Goal: Information Seeking & Learning: Learn about a topic

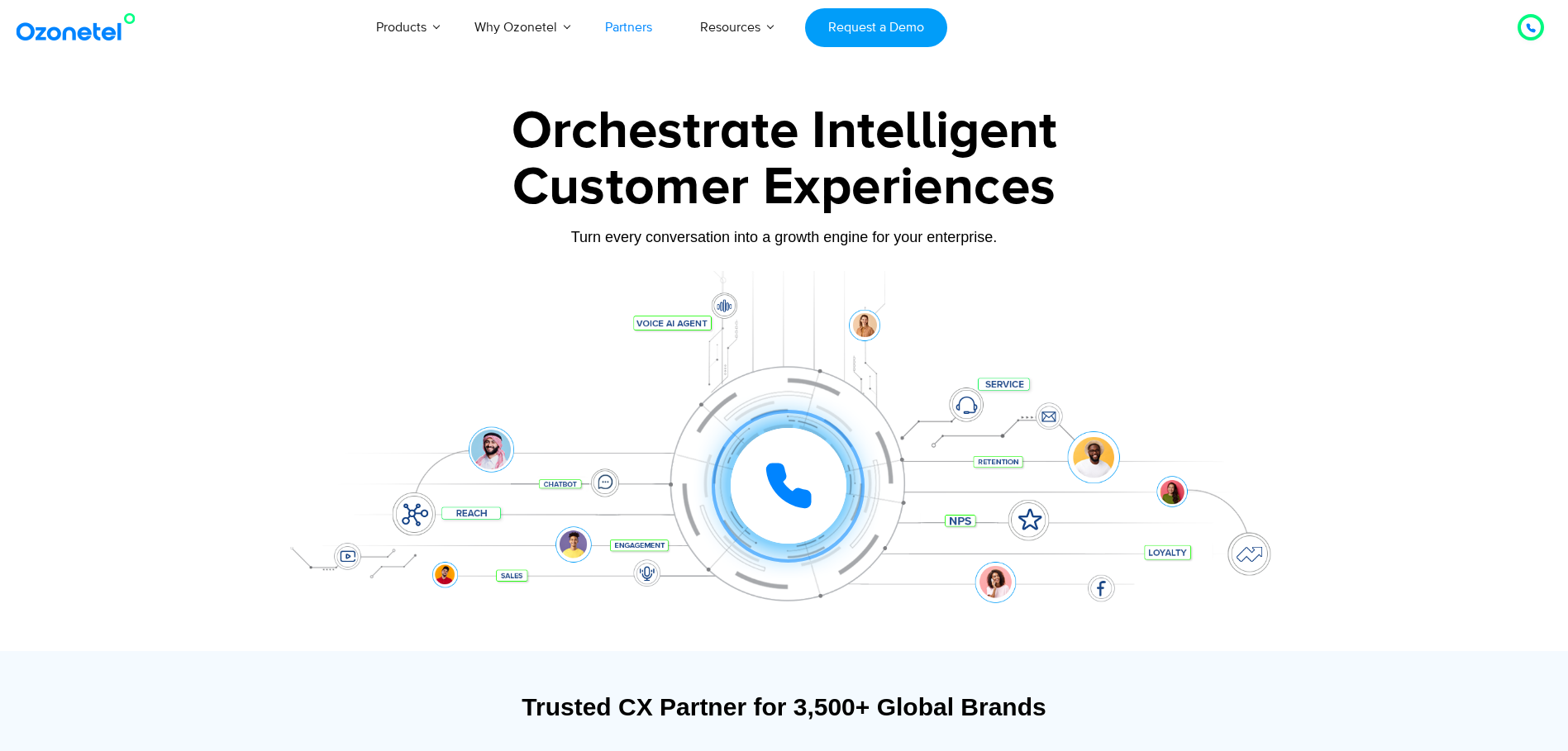
click at [643, 33] on link "Partners" at bounding box center [628, 27] width 95 height 55
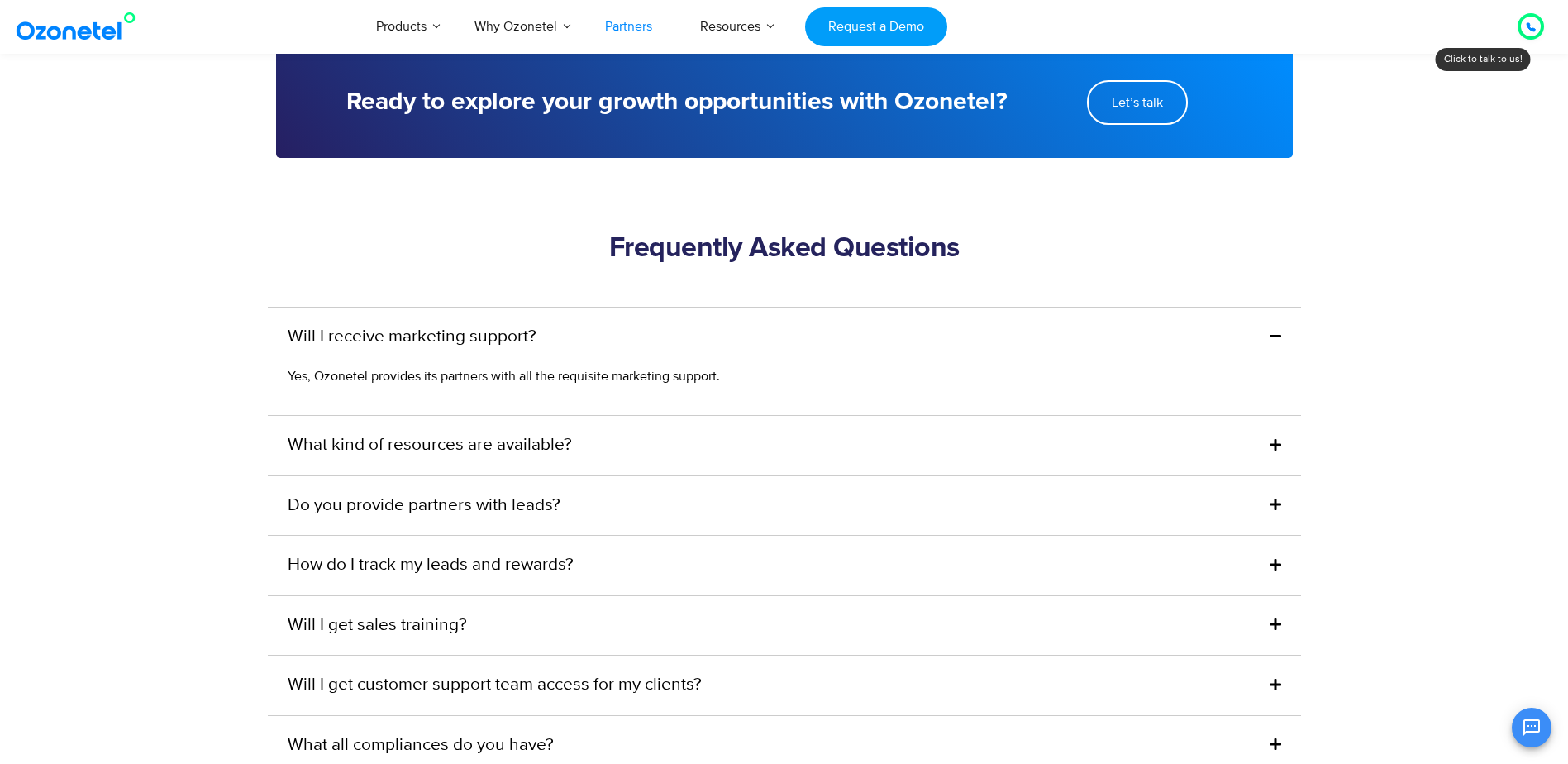
scroll to position [3884, 0]
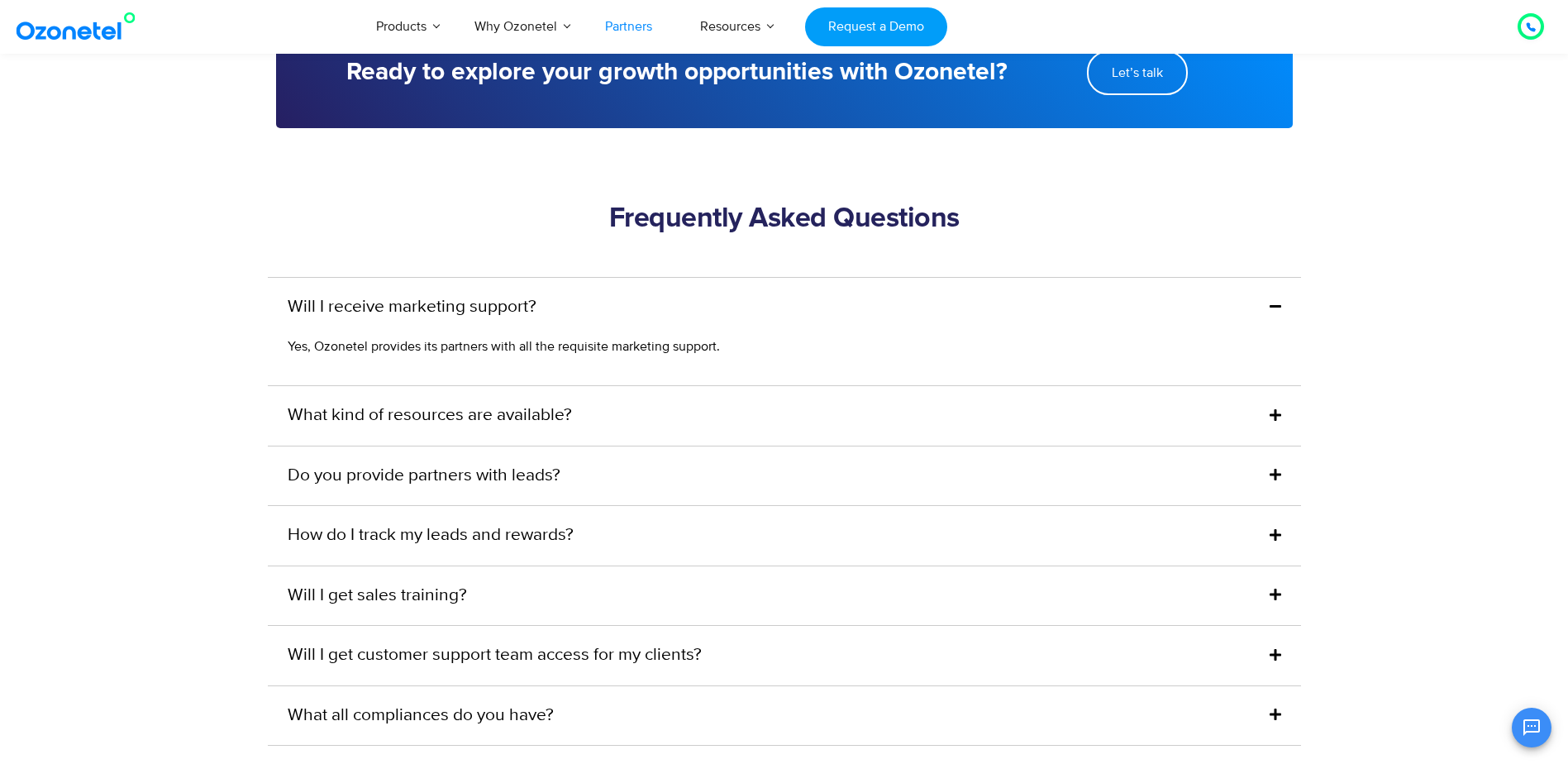
click at [717, 398] on div "What kind of resources are available?" at bounding box center [784, 415] width 1033 height 59
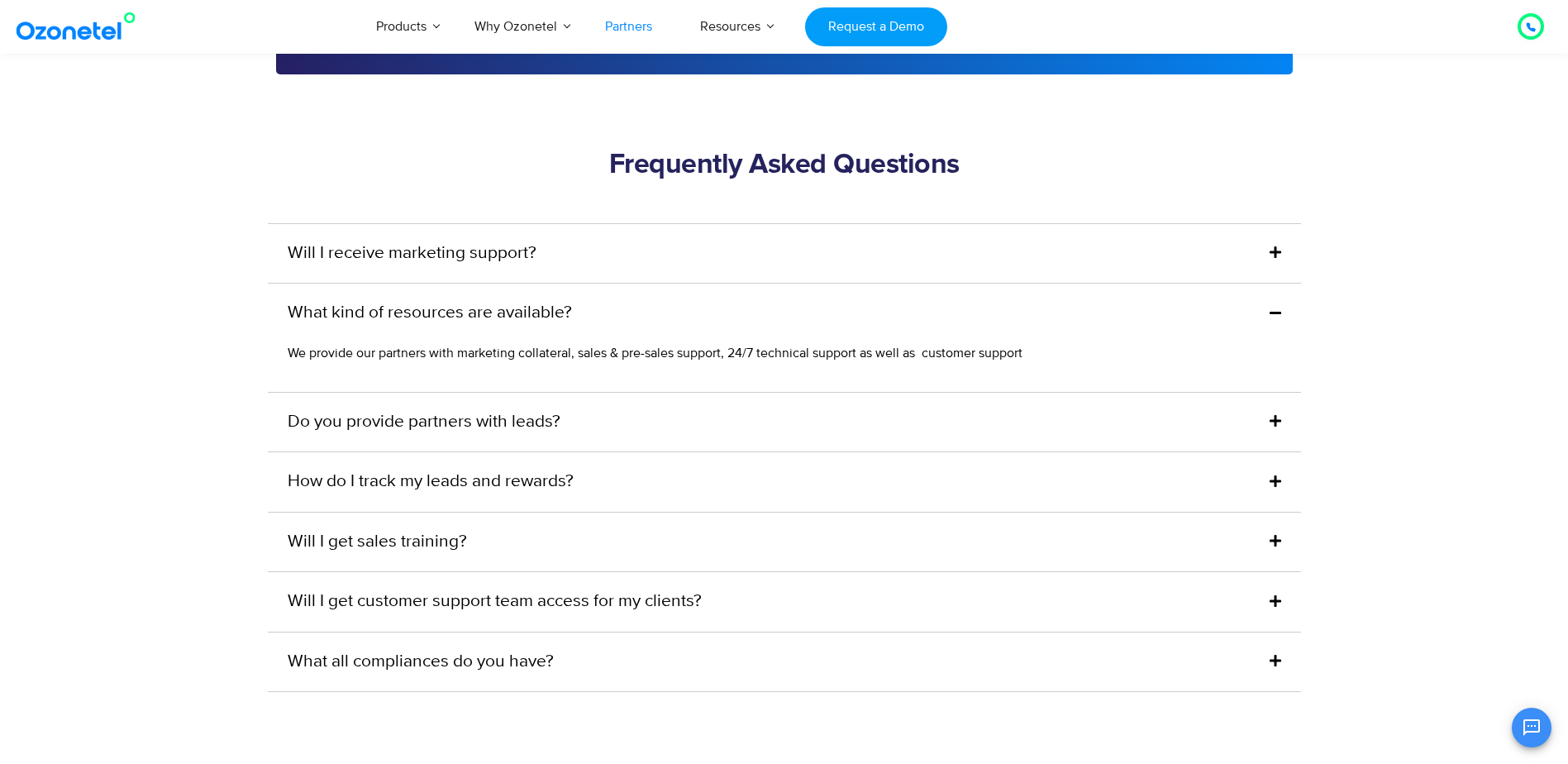
scroll to position [3967, 0]
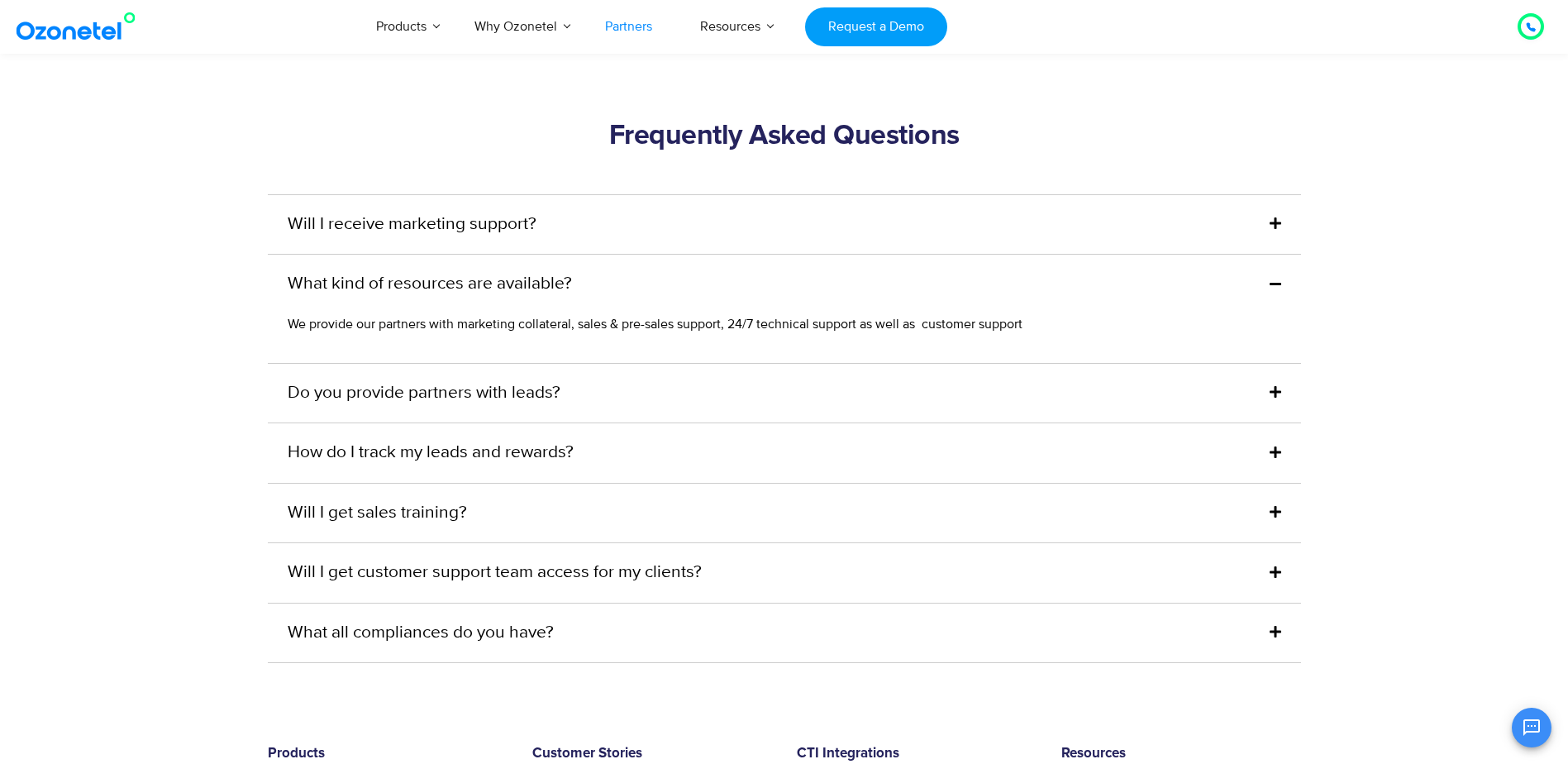
click at [1035, 543] on div "Will I get customer support team access for my clients?" at bounding box center [784, 573] width 1033 height 59
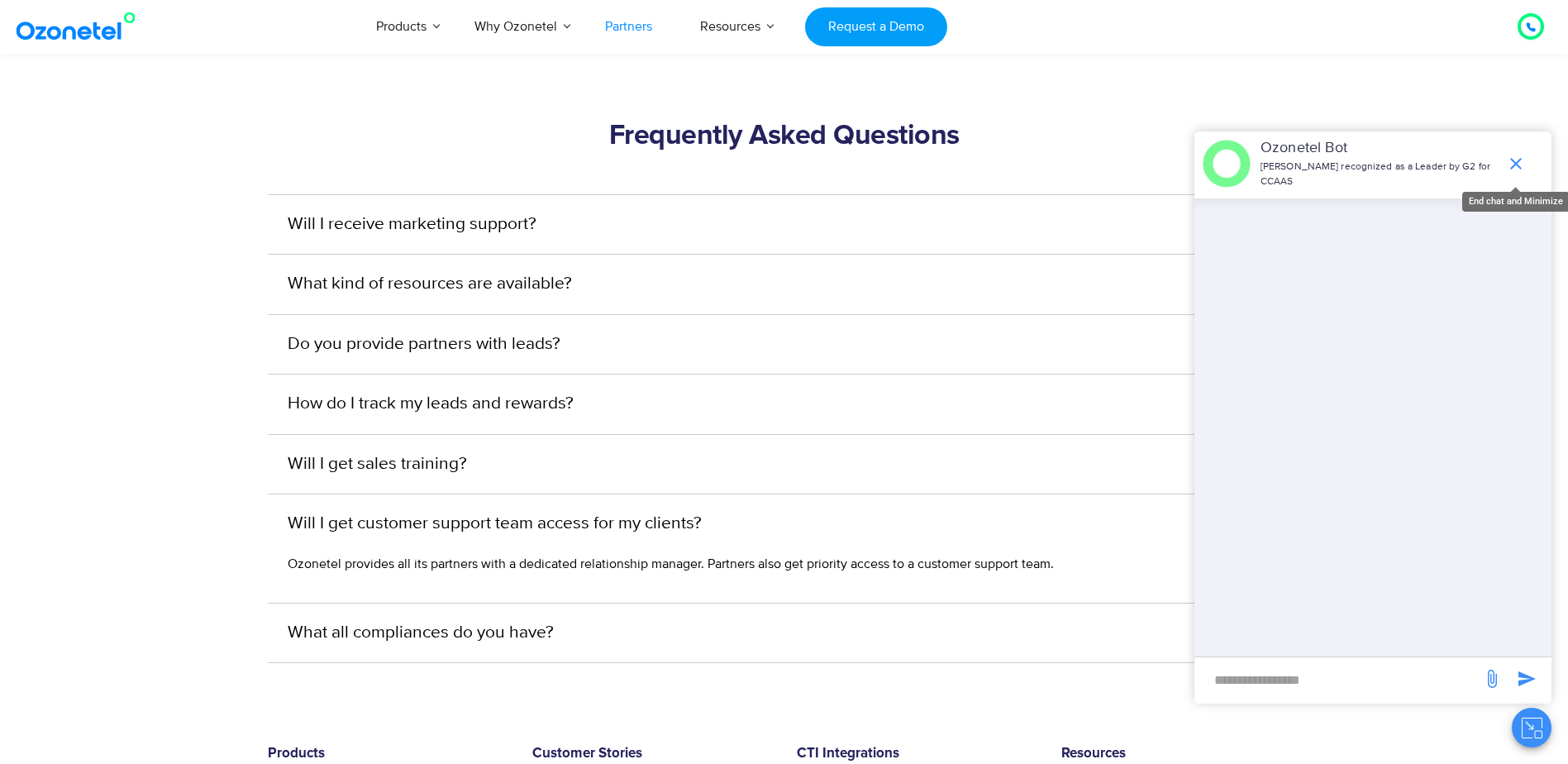
click at [1525, 162] on icon "end chat or minimize" at bounding box center [1515, 163] width 20 height 20
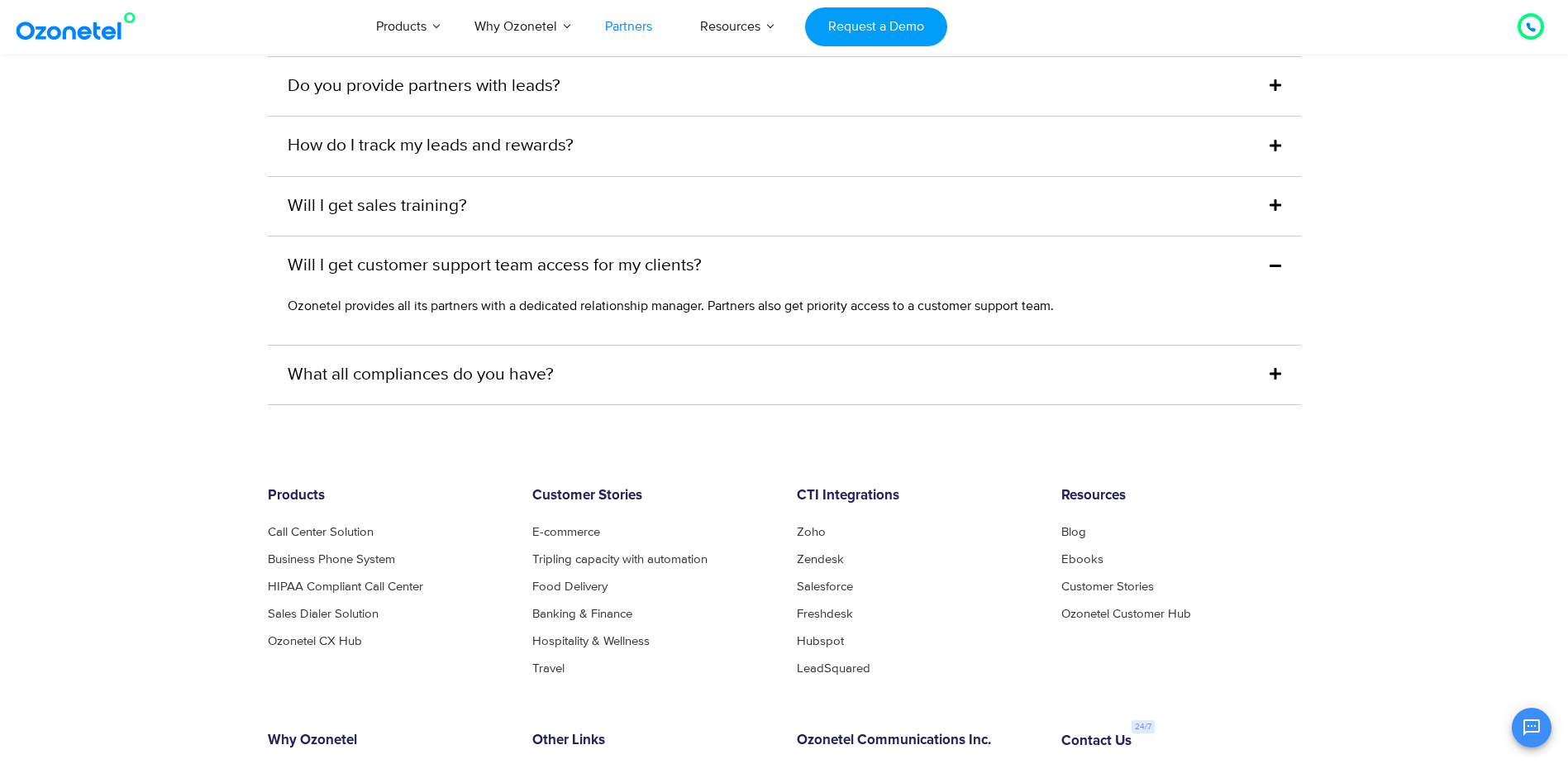
scroll to position [4110, 0]
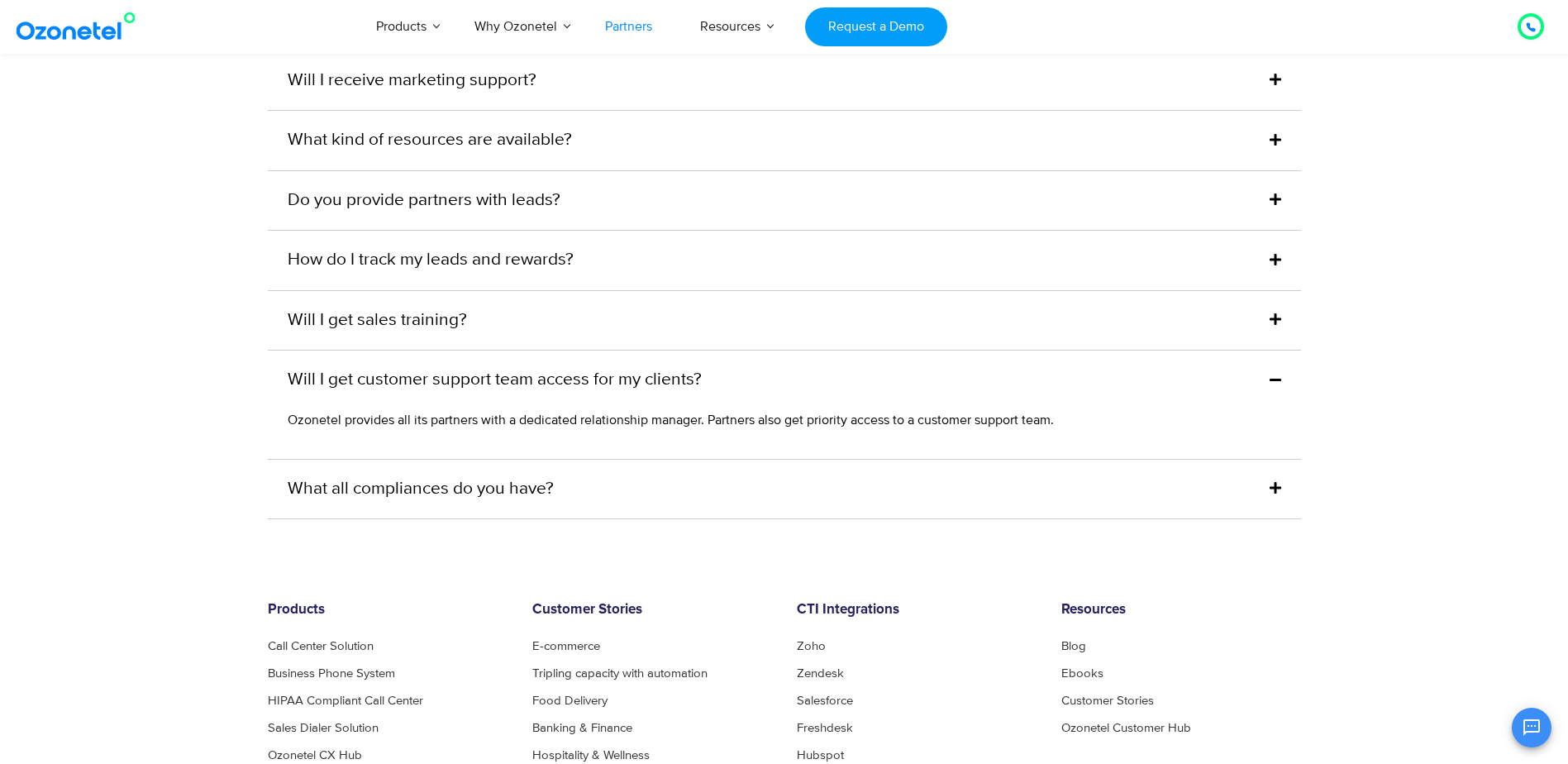
click at [1272, 481] on icon at bounding box center [1274, 487] width 11 height 13
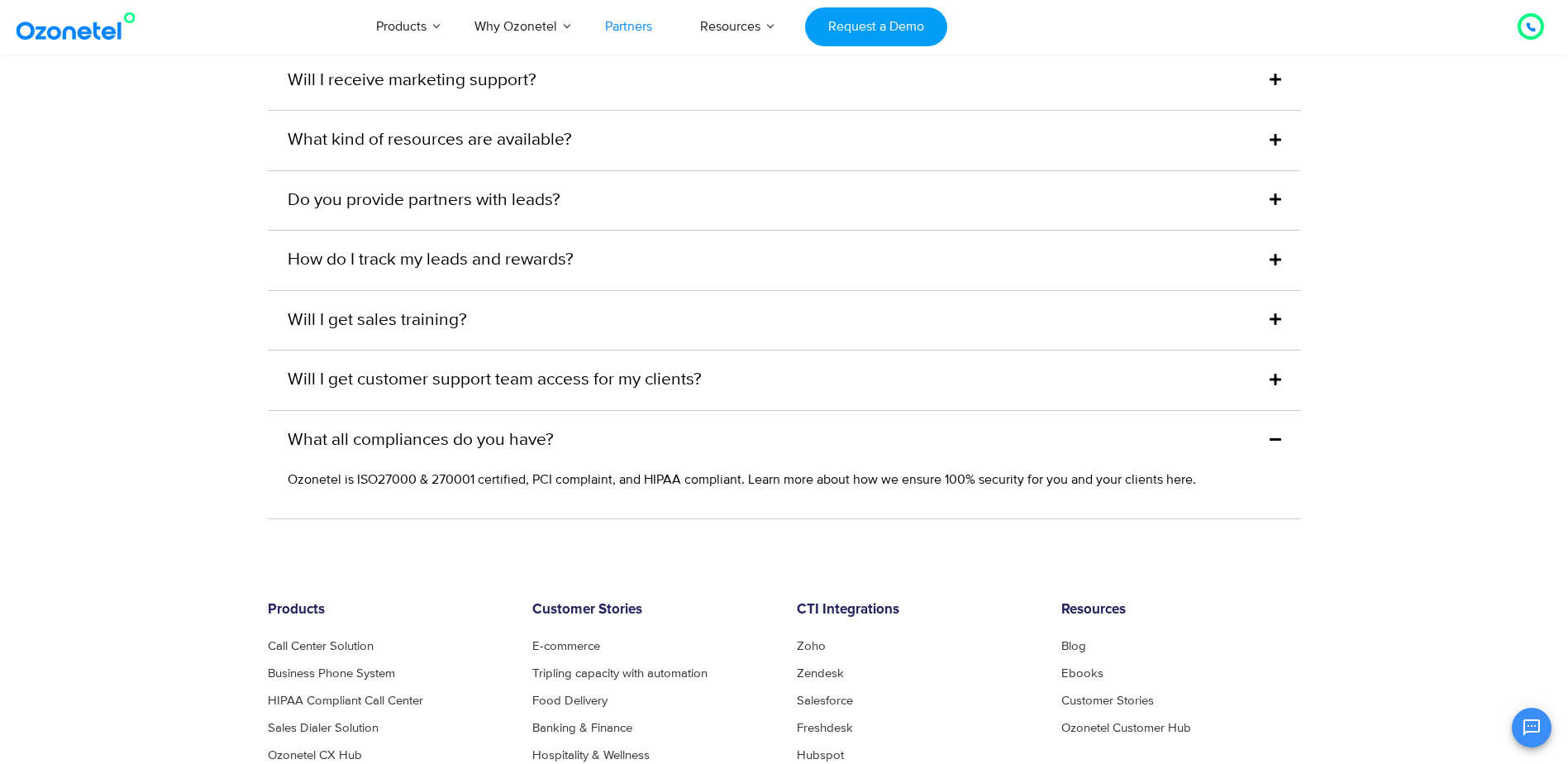
click at [1274, 373] on icon at bounding box center [1274, 379] width 11 height 13
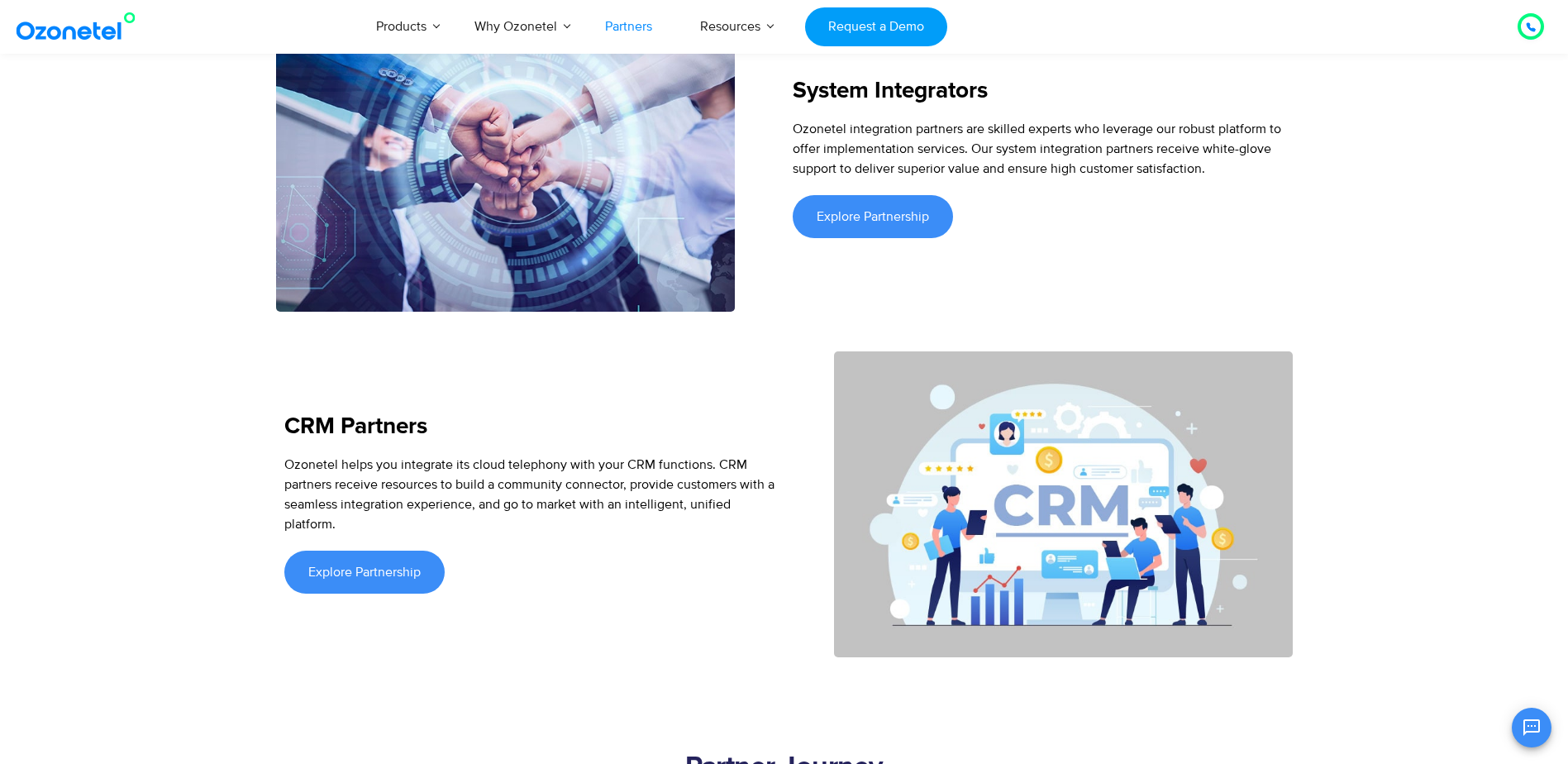
scroll to position [2871, 0]
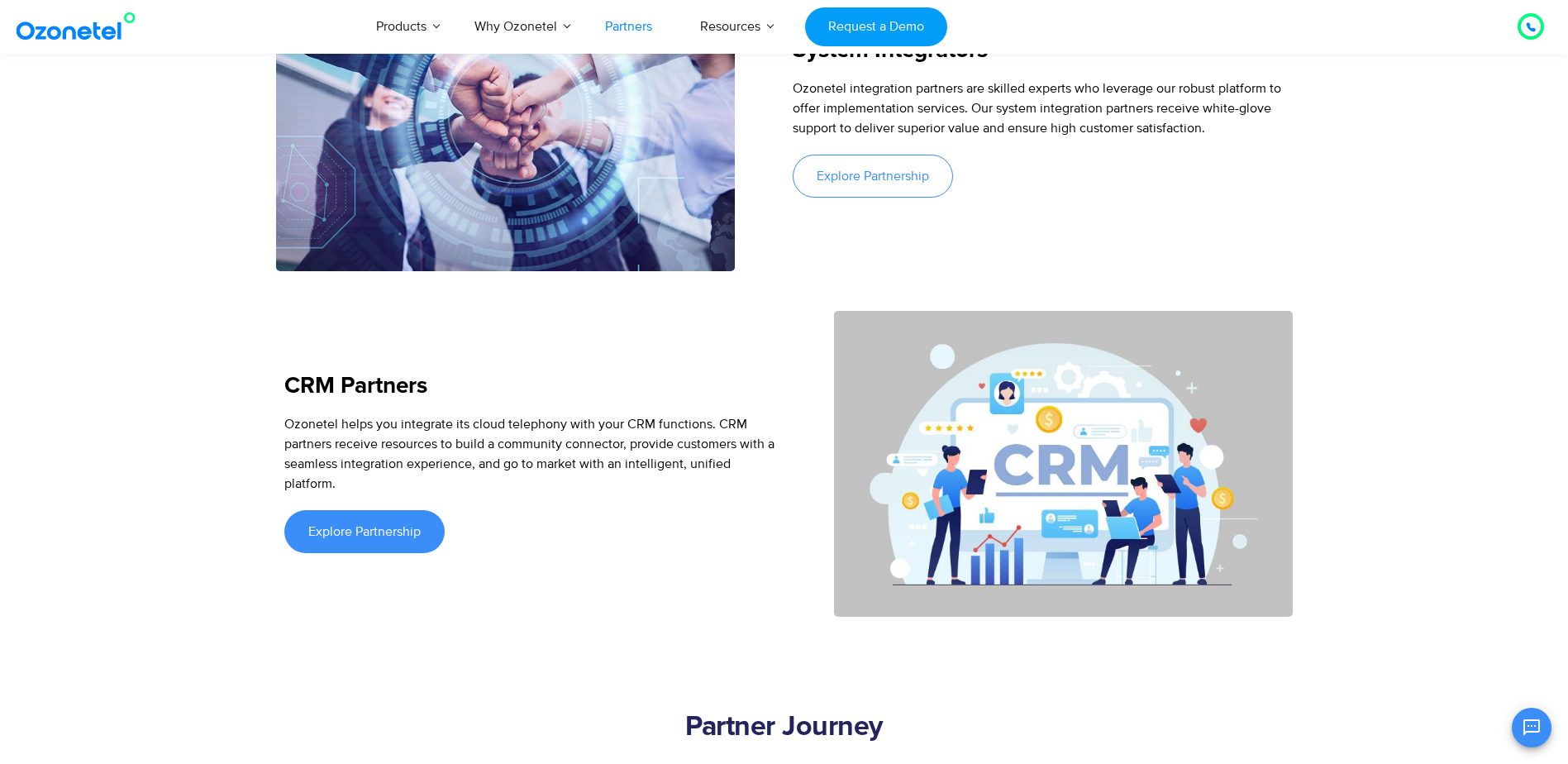
click at [869, 169] on span "Explore Partnership" at bounding box center [872, 175] width 112 height 13
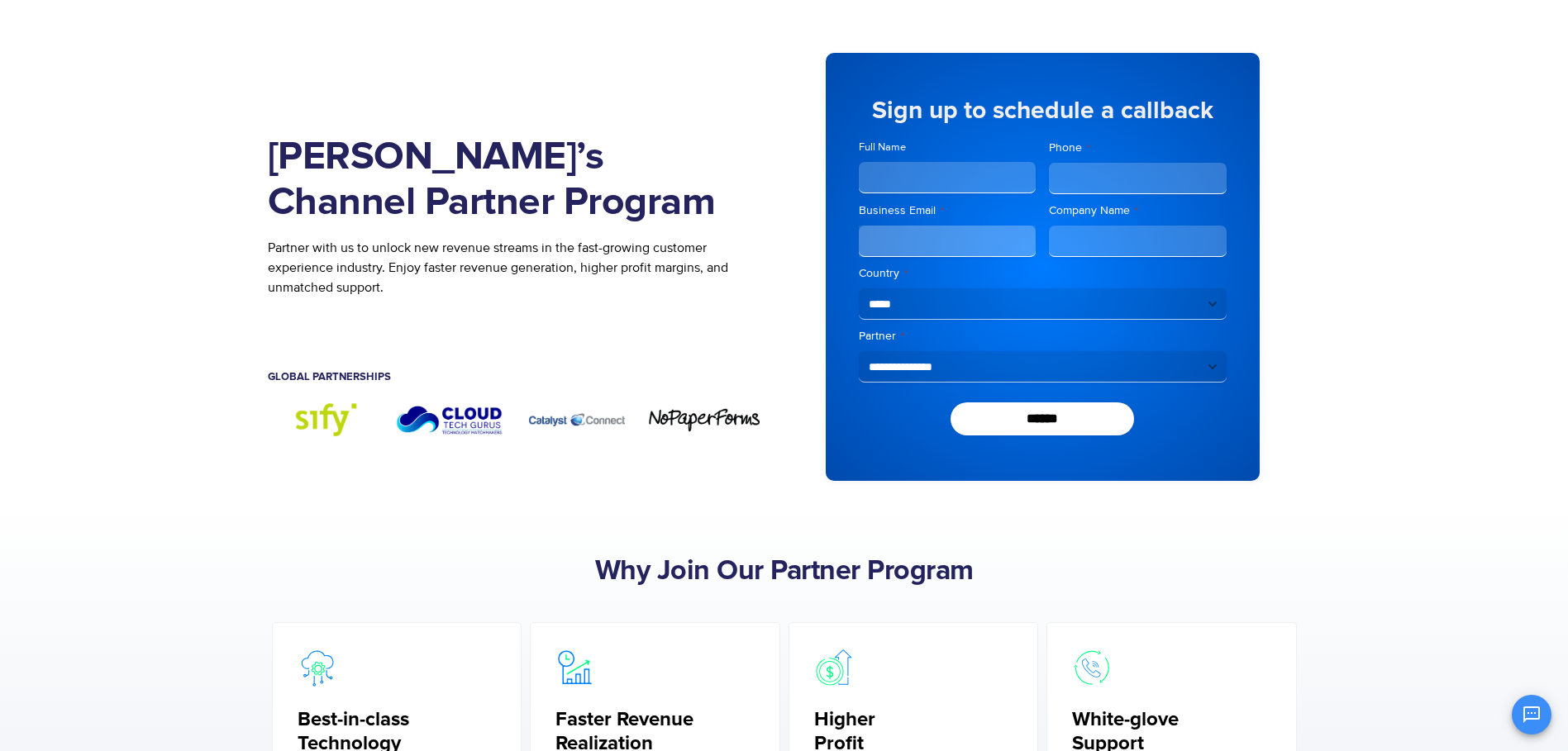
scroll to position [0, 0]
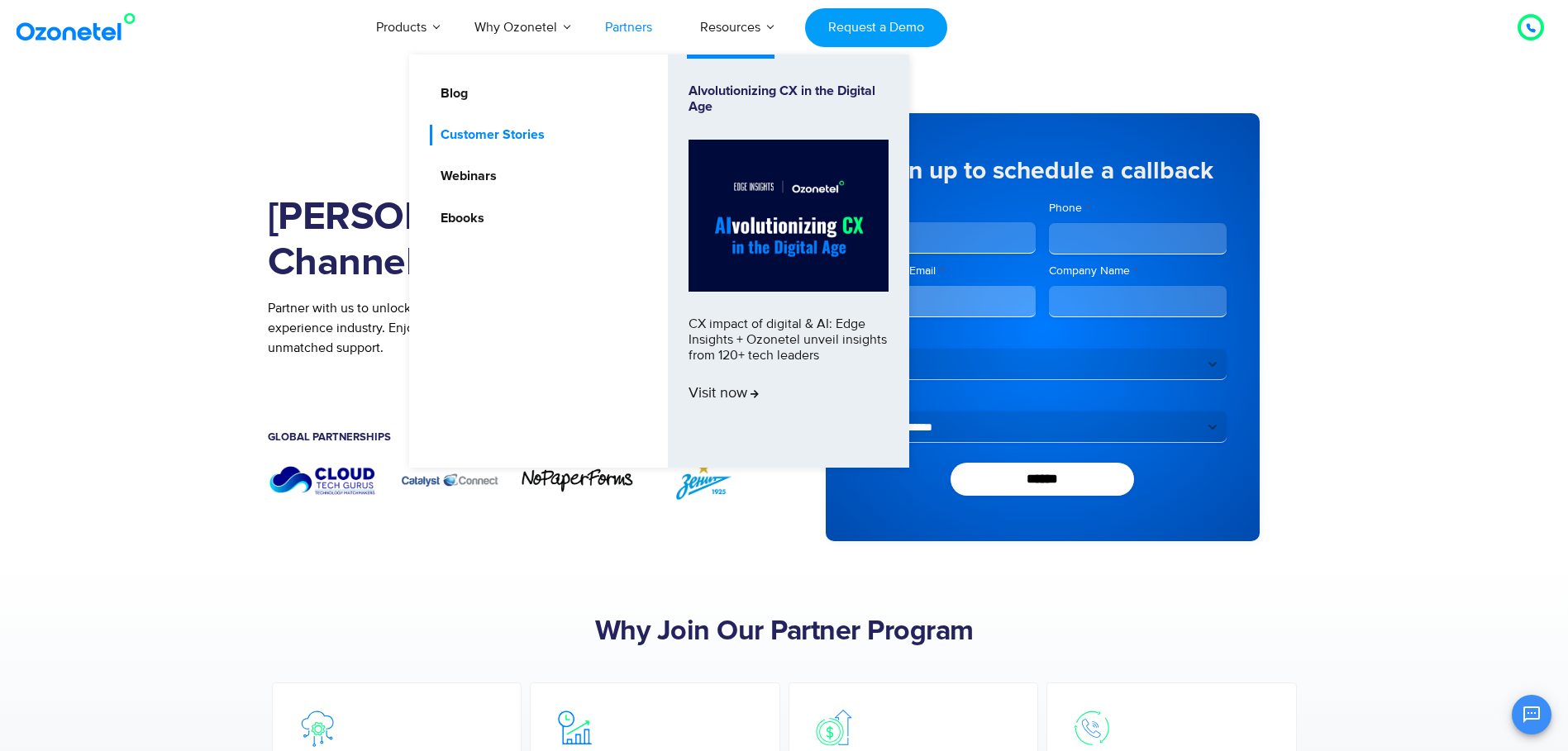
click at [533, 144] on link "Customer Stories" at bounding box center [488, 135] width 118 height 21
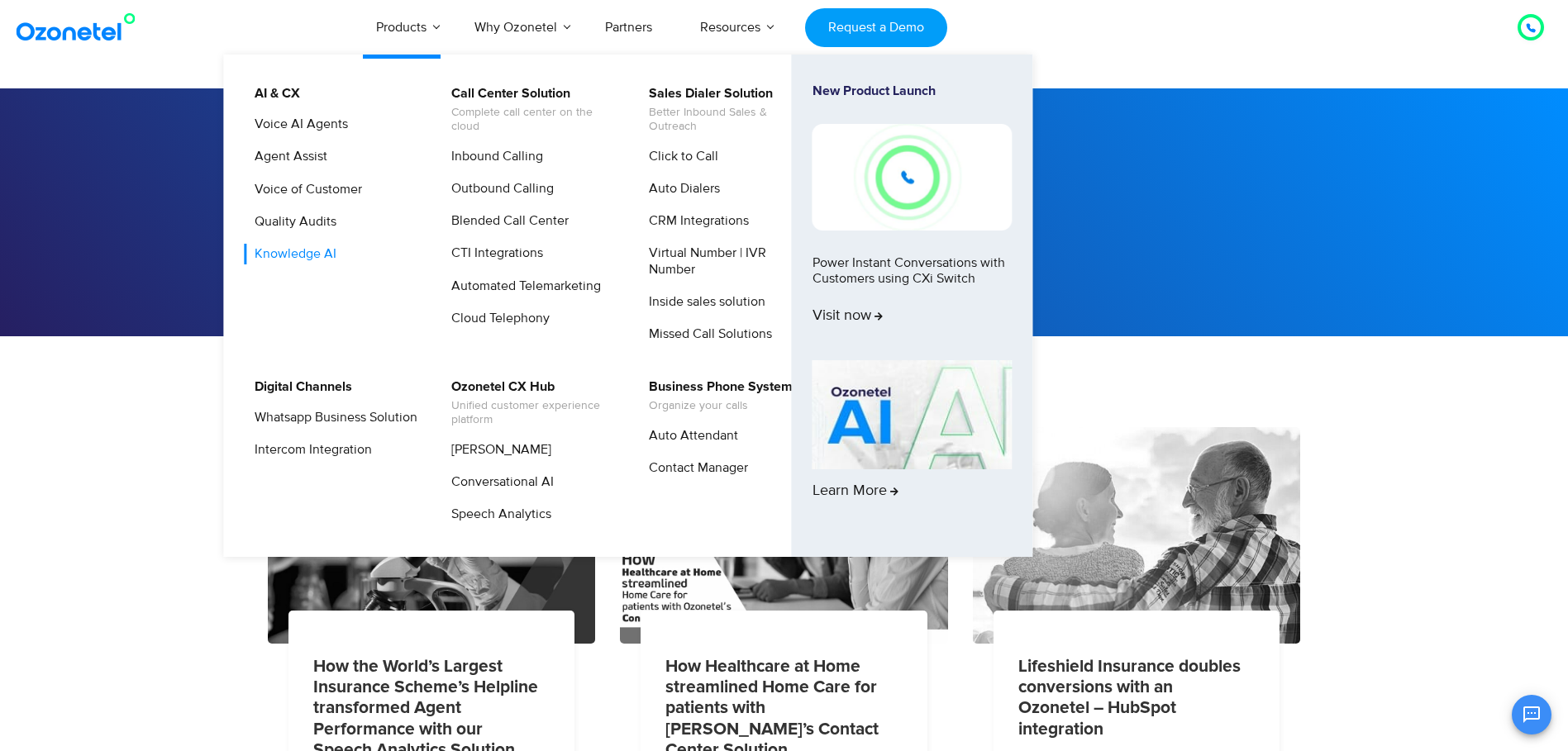
click at [310, 260] on link "Knowledge AI" at bounding box center [291, 254] width 95 height 21
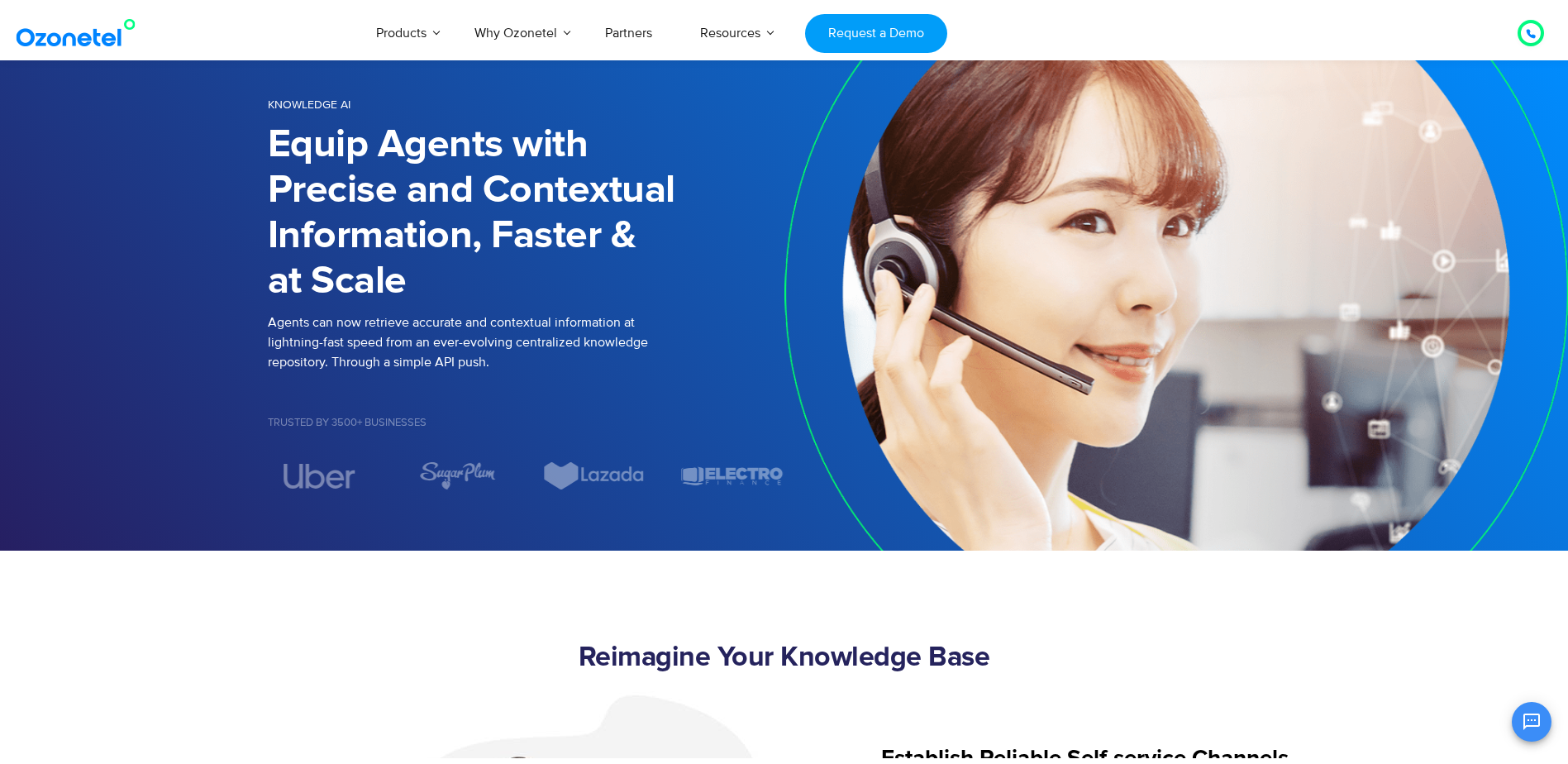
scroll to position [166, 0]
